Goal: Navigation & Orientation: Understand site structure

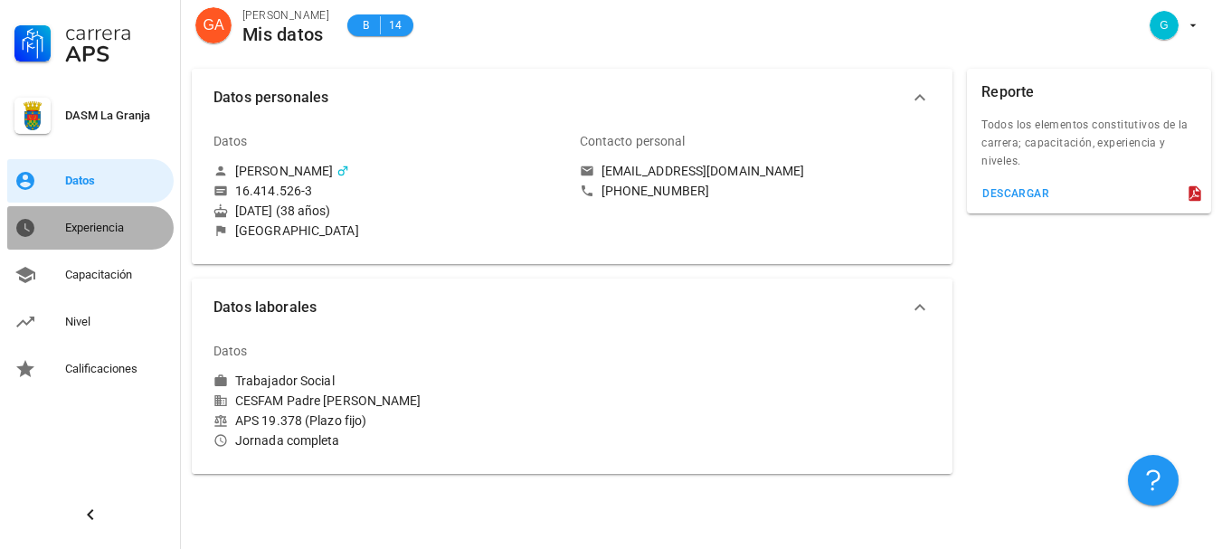
click at [125, 224] on div "Experiencia" at bounding box center [115, 228] width 101 height 14
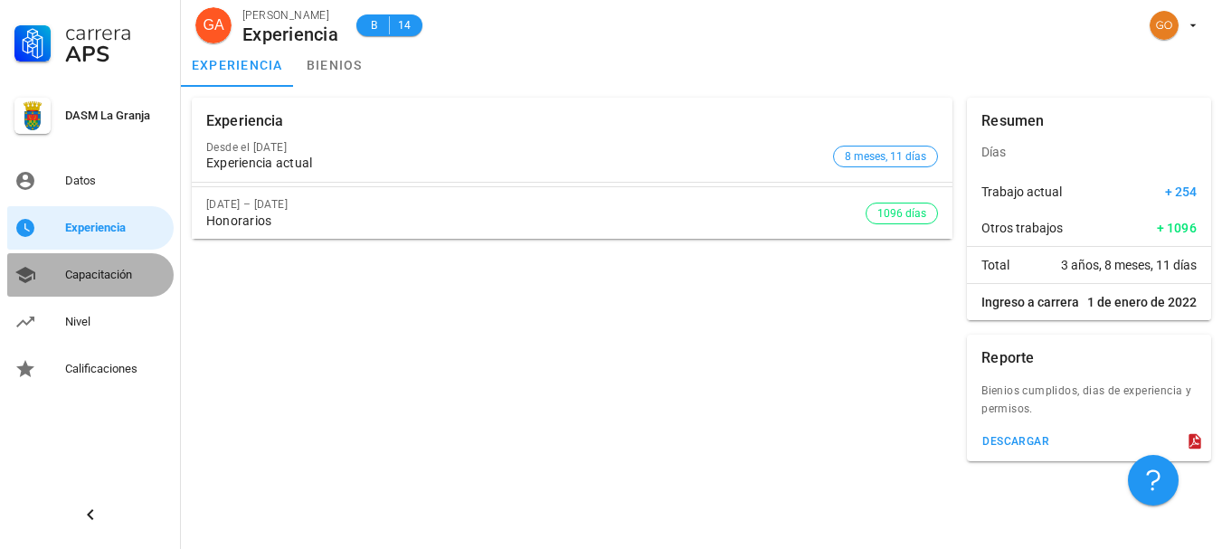
click at [109, 276] on div "Capacitación" at bounding box center [115, 275] width 101 height 14
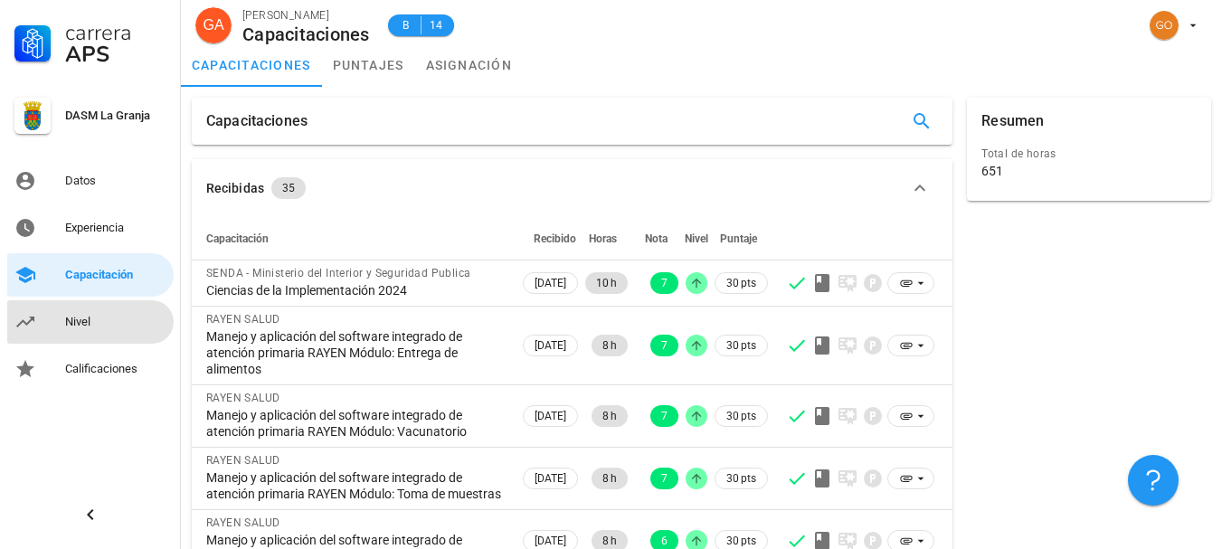
click at [124, 317] on div "Nivel" at bounding box center [115, 322] width 101 height 14
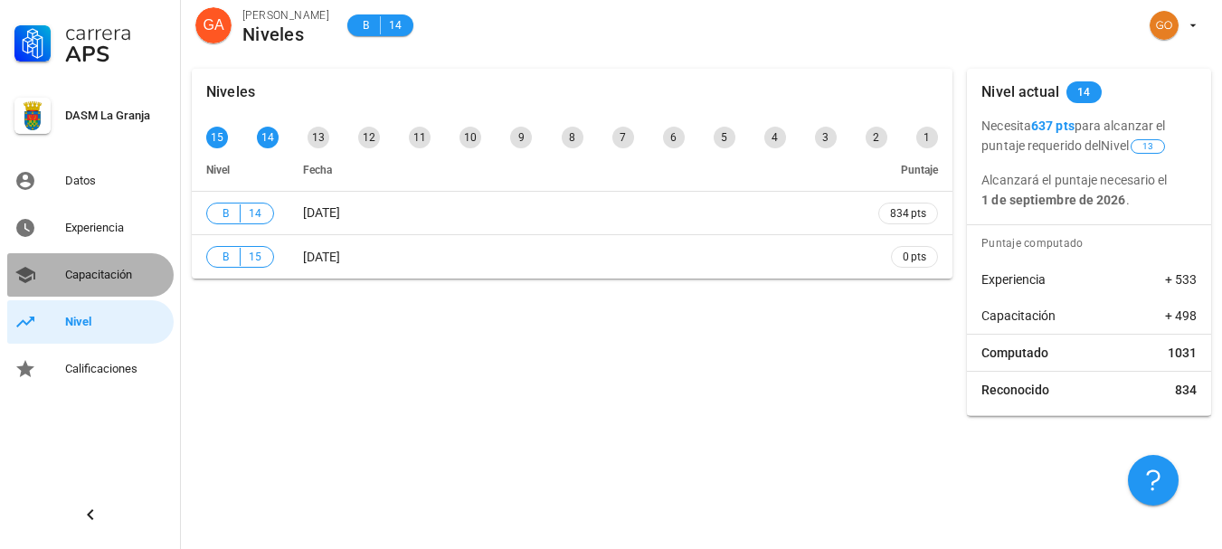
click at [110, 285] on div "Capacitación" at bounding box center [115, 275] width 101 height 29
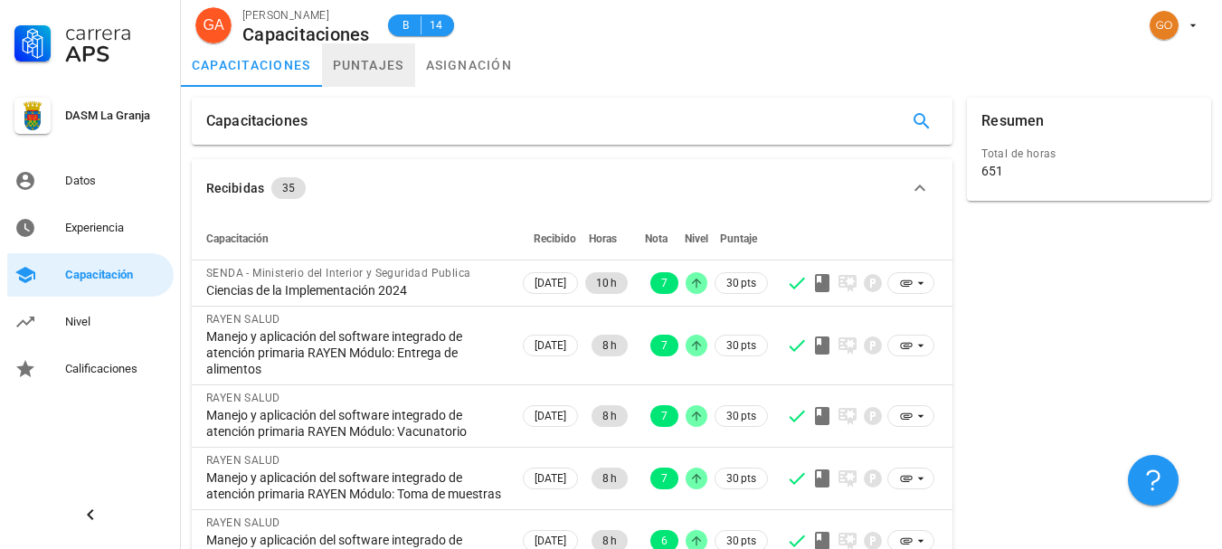
click at [370, 67] on link "puntajes" at bounding box center [368, 64] width 93 height 43
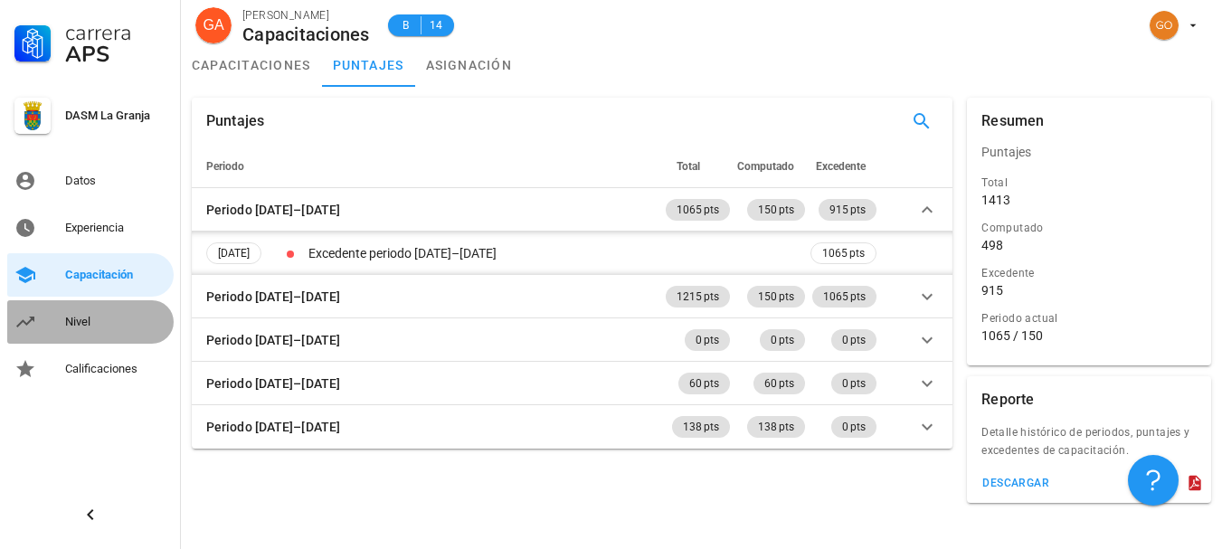
click at [77, 340] on link "Nivel" at bounding box center [90, 321] width 166 height 43
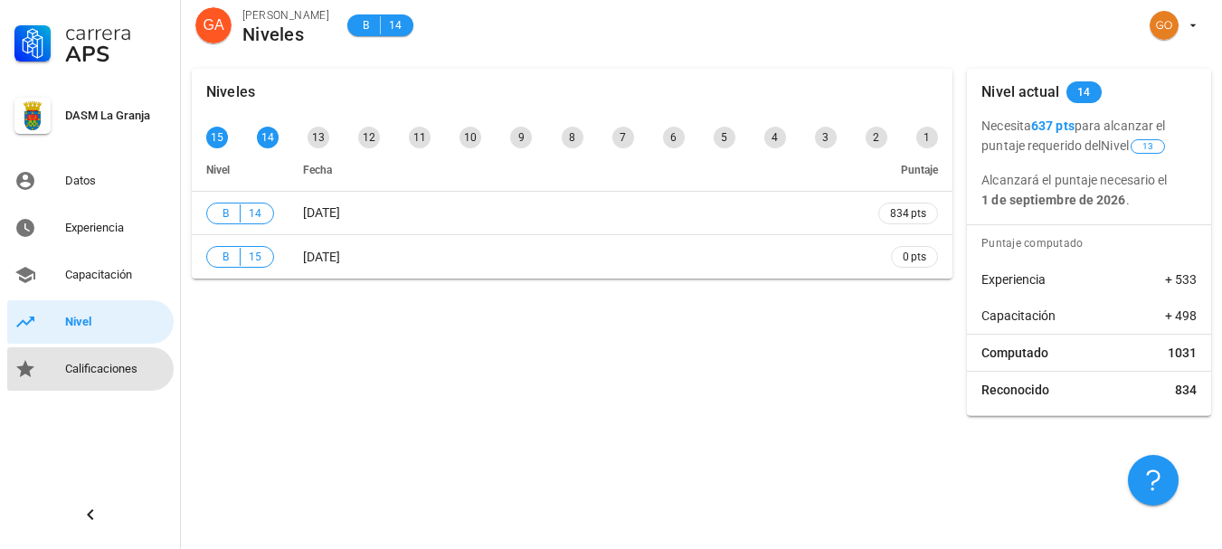
click at [95, 362] on div "Calificaciones" at bounding box center [115, 369] width 101 height 14
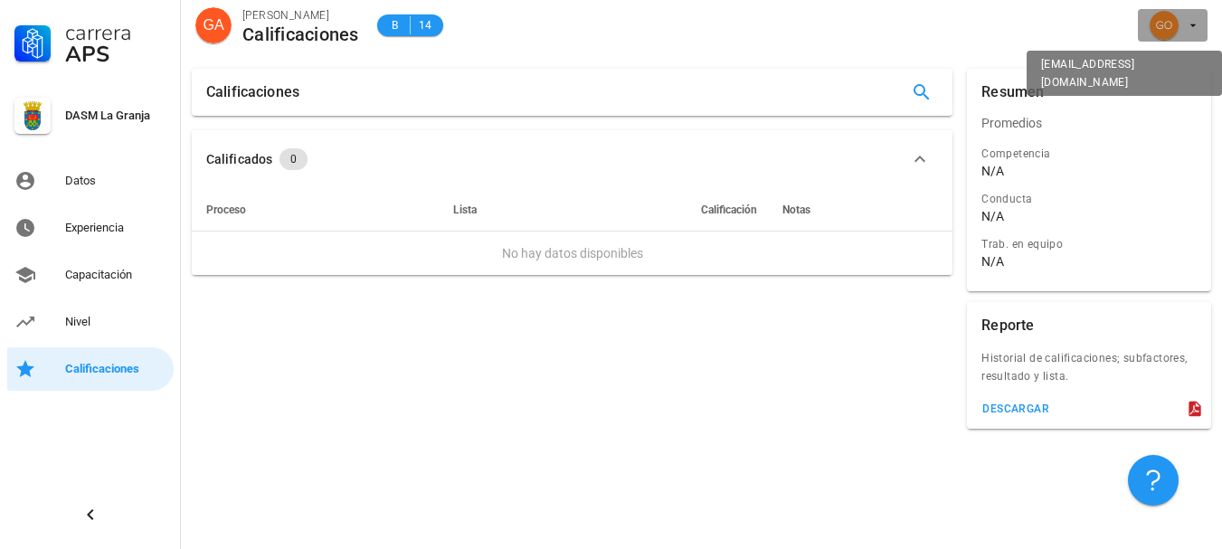
drag, startPoint x: 1200, startPoint y: 14, endPoint x: 1200, endPoint y: 36, distance: 22.6
click at [1200, 14] on button "button" at bounding box center [1173, 25] width 70 height 33
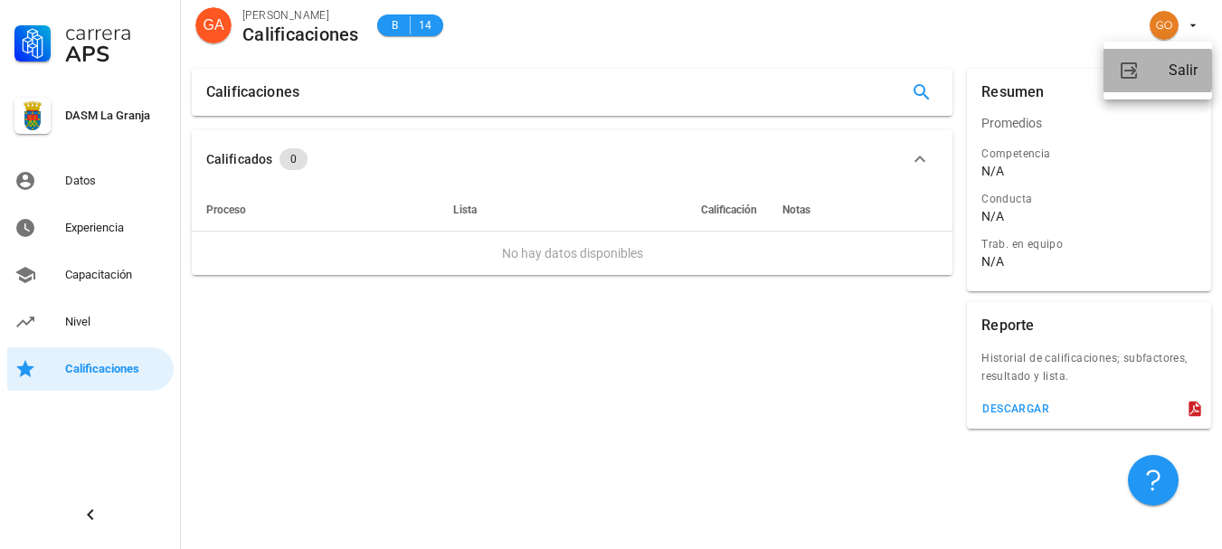
click at [1181, 82] on div "Salir" at bounding box center [1183, 70] width 29 height 36
